Goal: Transaction & Acquisition: Purchase product/service

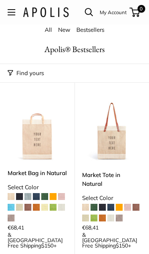
click at [39, 127] on img at bounding box center [37, 131] width 59 height 59
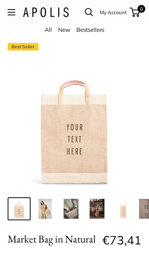
click at [43, 217] on img at bounding box center [45, 209] width 20 height 20
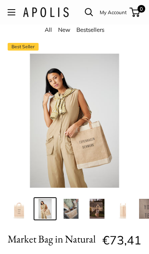
click at [100, 208] on img at bounding box center [97, 209] width 20 height 20
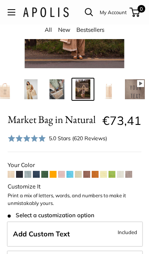
scroll to position [120, 0]
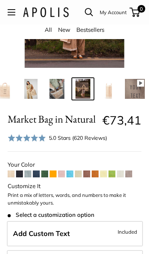
click at [64, 175] on span at bounding box center [61, 174] width 7 height 7
